Goal: Information Seeking & Learning: Learn about a topic

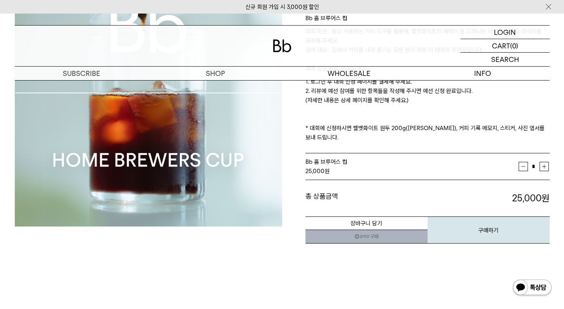
scroll to position [140, 0]
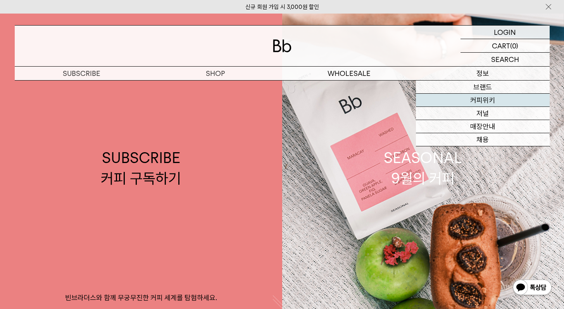
click at [483, 99] on link "커피위키" at bounding box center [483, 100] width 134 height 13
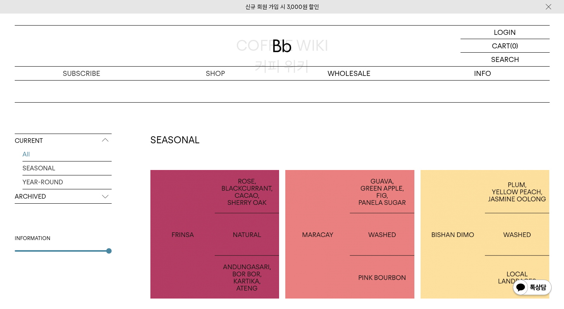
scroll to position [71, 0]
click at [213, 208] on div at bounding box center [214, 234] width 129 height 129
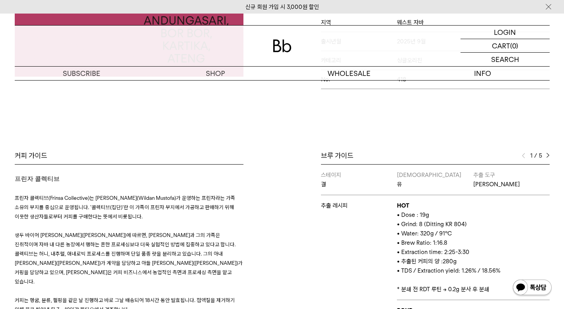
scroll to position [325, 0]
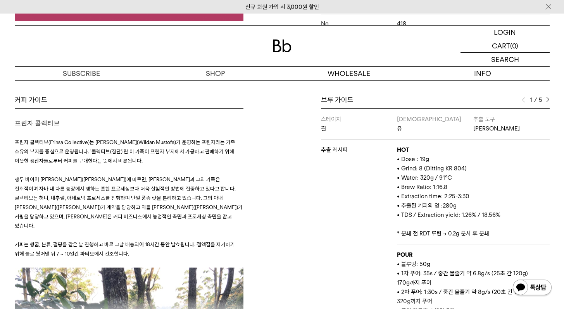
click at [547, 95] on div "1 / 5" at bounding box center [535, 99] width 28 height 9
click at [547, 97] on img at bounding box center [547, 99] width 3 height 5
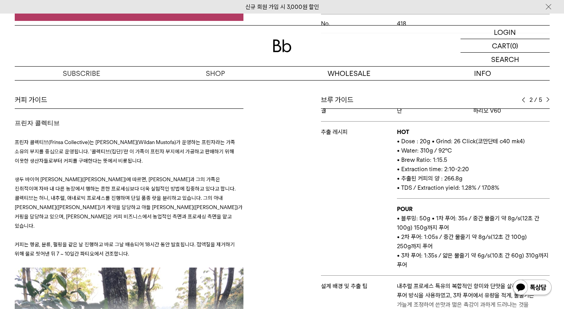
scroll to position [59, 0]
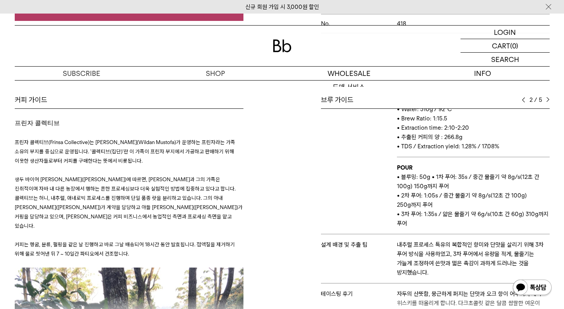
click at [543, 95] on div "2 / 5" at bounding box center [535, 99] width 28 height 9
click at [544, 95] on div "2 / 5" at bounding box center [535, 99] width 28 height 9
click at [545, 95] on div "2 / 5" at bounding box center [535, 99] width 28 height 9
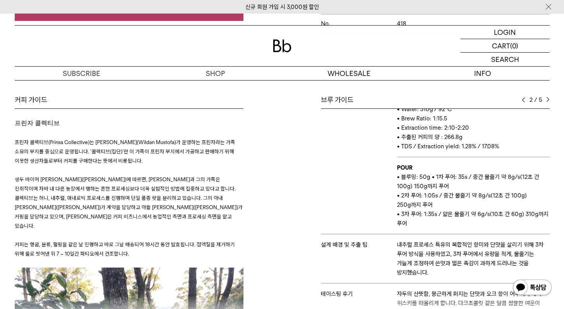
click at [545, 95] on div "2 / 5" at bounding box center [535, 99] width 28 height 9
click at [546, 97] on img at bounding box center [547, 99] width 3 height 5
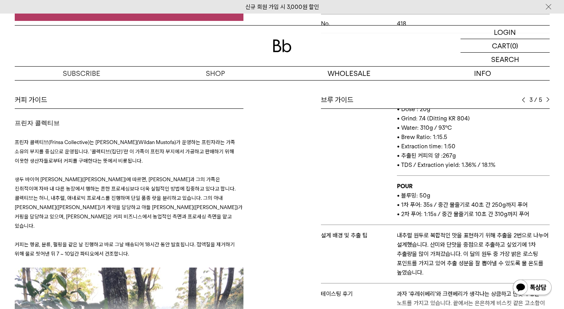
click at [546, 97] on img at bounding box center [547, 99] width 3 height 5
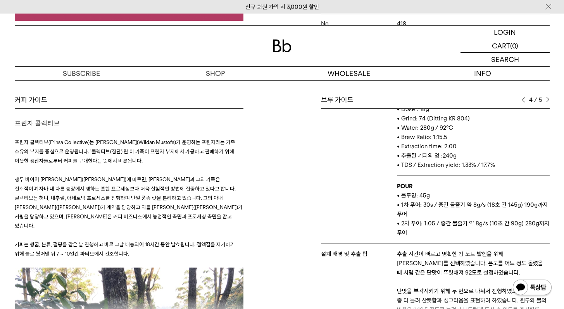
click at [546, 97] on img at bounding box center [547, 99] width 3 height 5
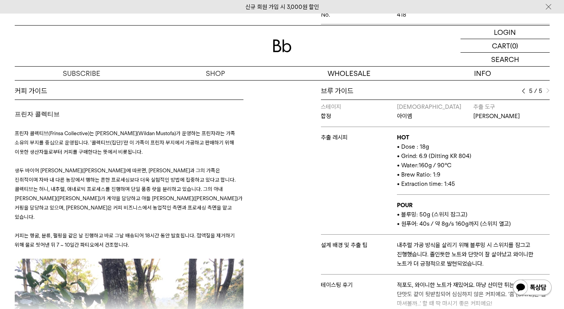
scroll to position [318, 0]
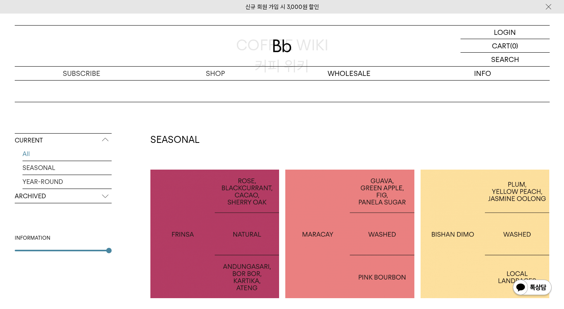
scroll to position [213, 0]
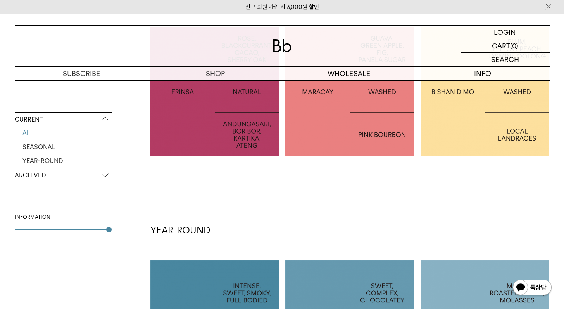
click at [337, 169] on div "SEASONAL INDONESIA FRINSA NATURAL COLOMBIA MARACAY ETHIOPIA BISHAN DIMO YEAR-RO…" at bounding box center [349, 261] width 399 height 540
click at [342, 136] on div at bounding box center [349, 91] width 129 height 129
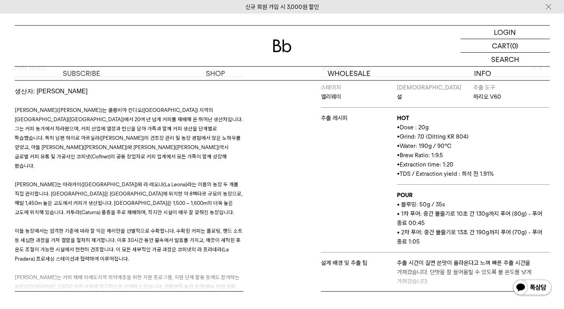
scroll to position [325, 0]
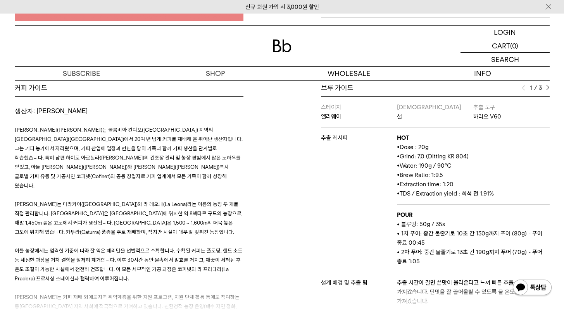
click at [548, 91] on div "1 / 3" at bounding box center [535, 87] width 28 height 9
click at [549, 89] on img at bounding box center [547, 87] width 3 height 5
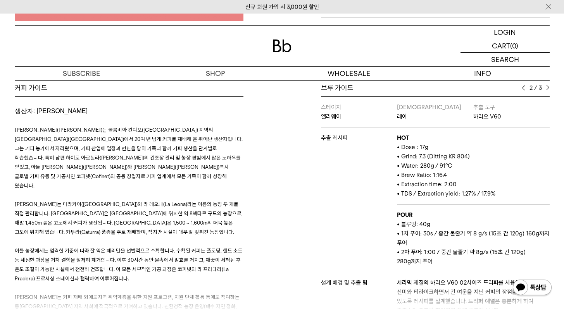
click at [549, 89] on img at bounding box center [547, 87] width 3 height 5
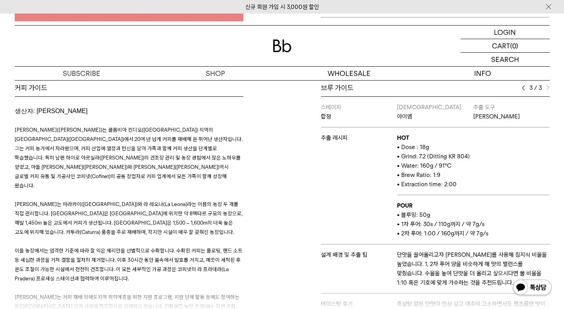
click at [523, 89] on img at bounding box center [522, 87] width 3 height 5
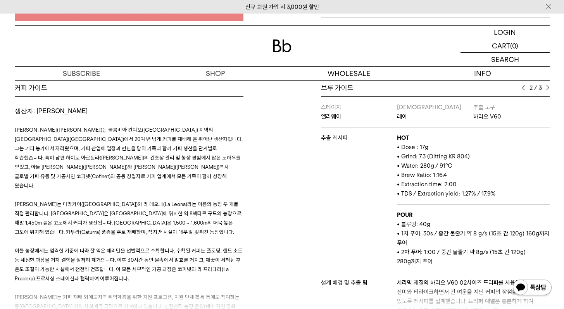
click at [523, 89] on img at bounding box center [522, 87] width 3 height 5
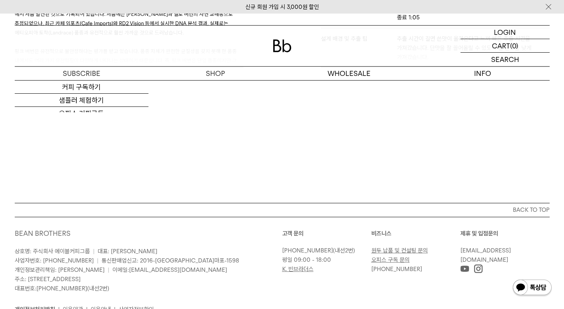
scroll to position [610, 0]
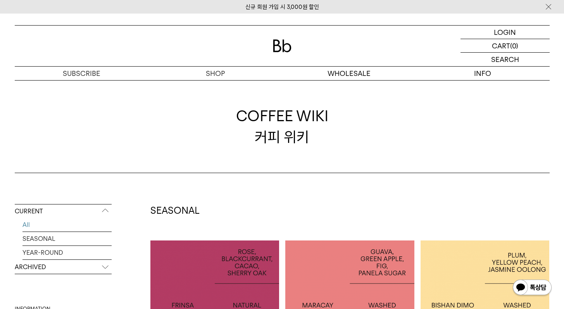
click at [488, 247] on div at bounding box center [484, 305] width 129 height 129
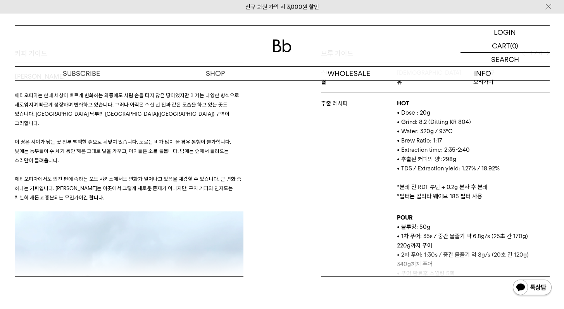
scroll to position [312, 0]
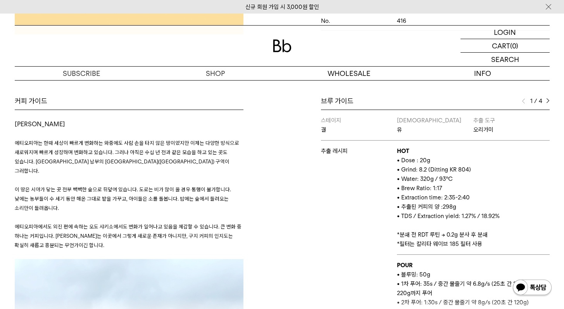
click at [549, 101] on div "브루 가이드 1 / 4 스테이지 결 바리스타 유 추출 도구 오리가미 추출 레시피 HOT • Dose : 20g • Grind: 8.2 (Dit…" at bounding box center [417, 210] width 271 height 228
click at [547, 102] on img at bounding box center [547, 100] width 3 height 5
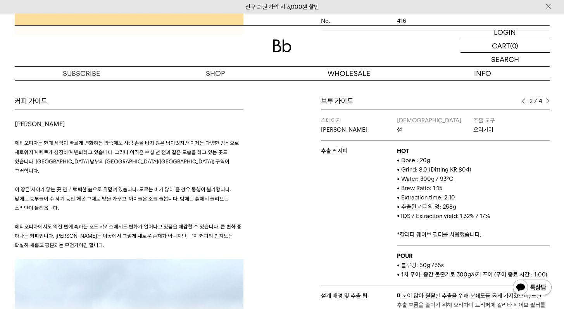
click at [547, 102] on img at bounding box center [547, 100] width 3 height 5
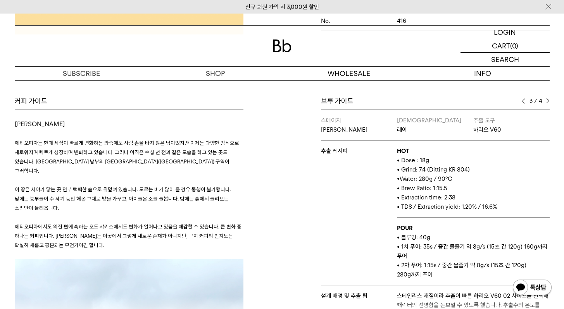
click at [547, 102] on img at bounding box center [547, 100] width 3 height 5
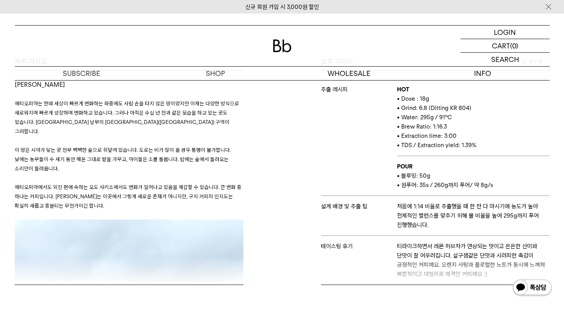
scroll to position [385, 0]
